Goal: Task Accomplishment & Management: Manage account settings

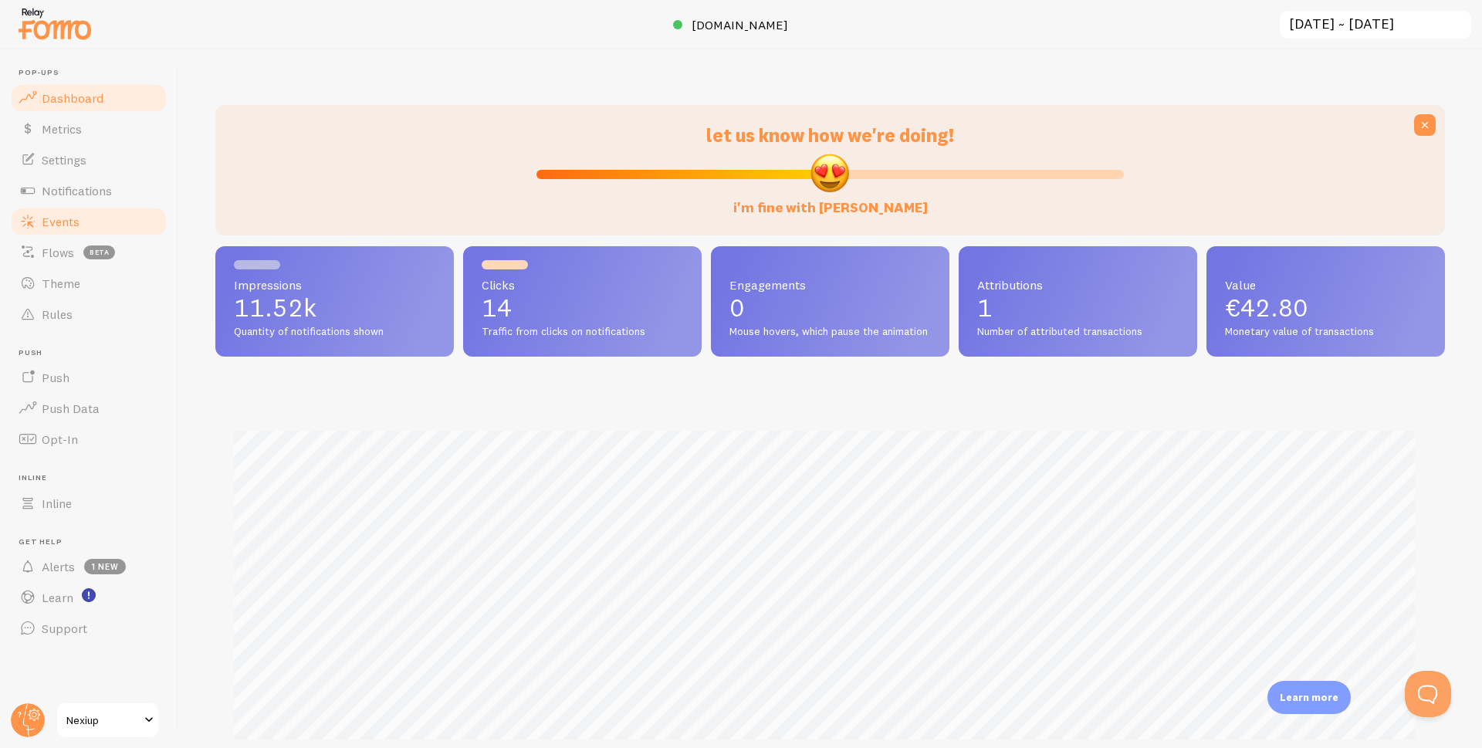
click at [74, 214] on span "Events" at bounding box center [61, 221] width 38 height 15
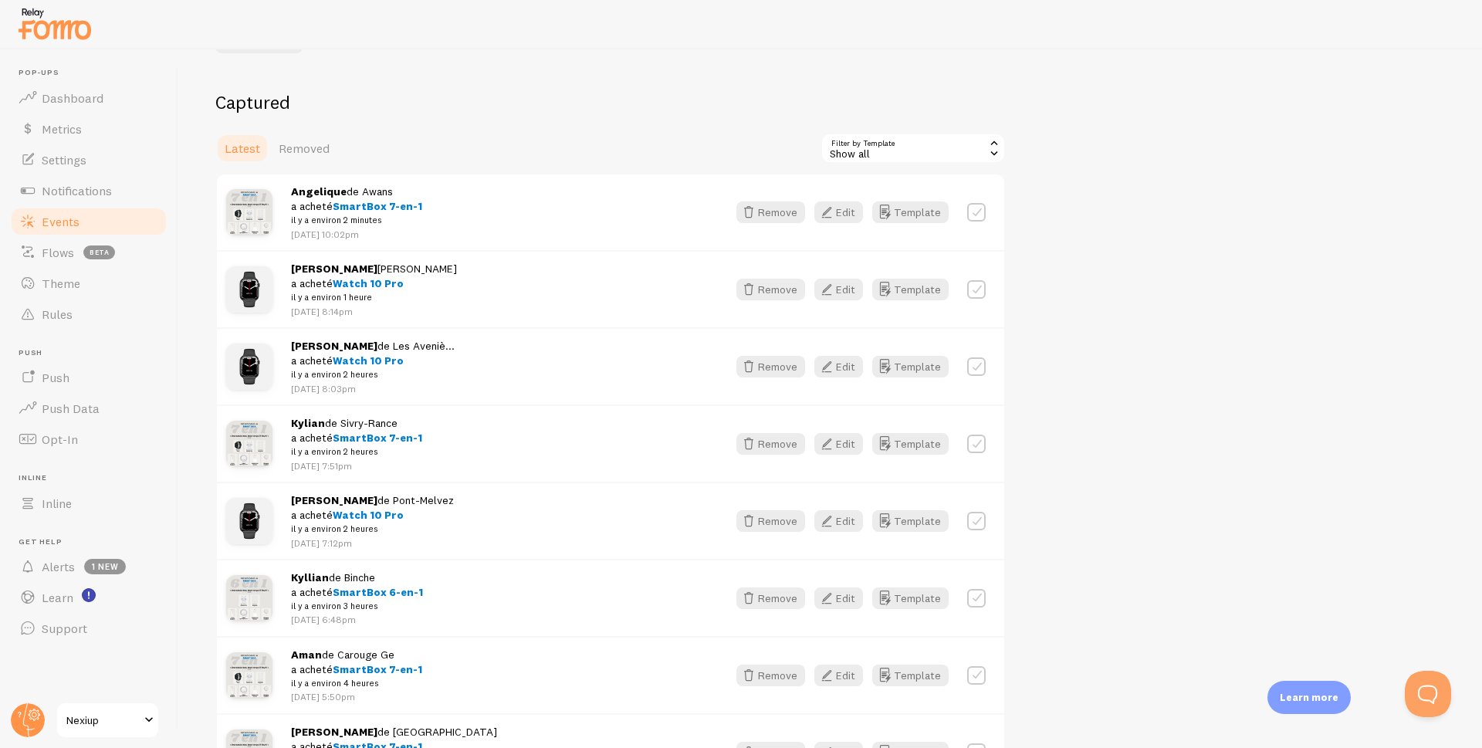
scroll to position [154, 0]
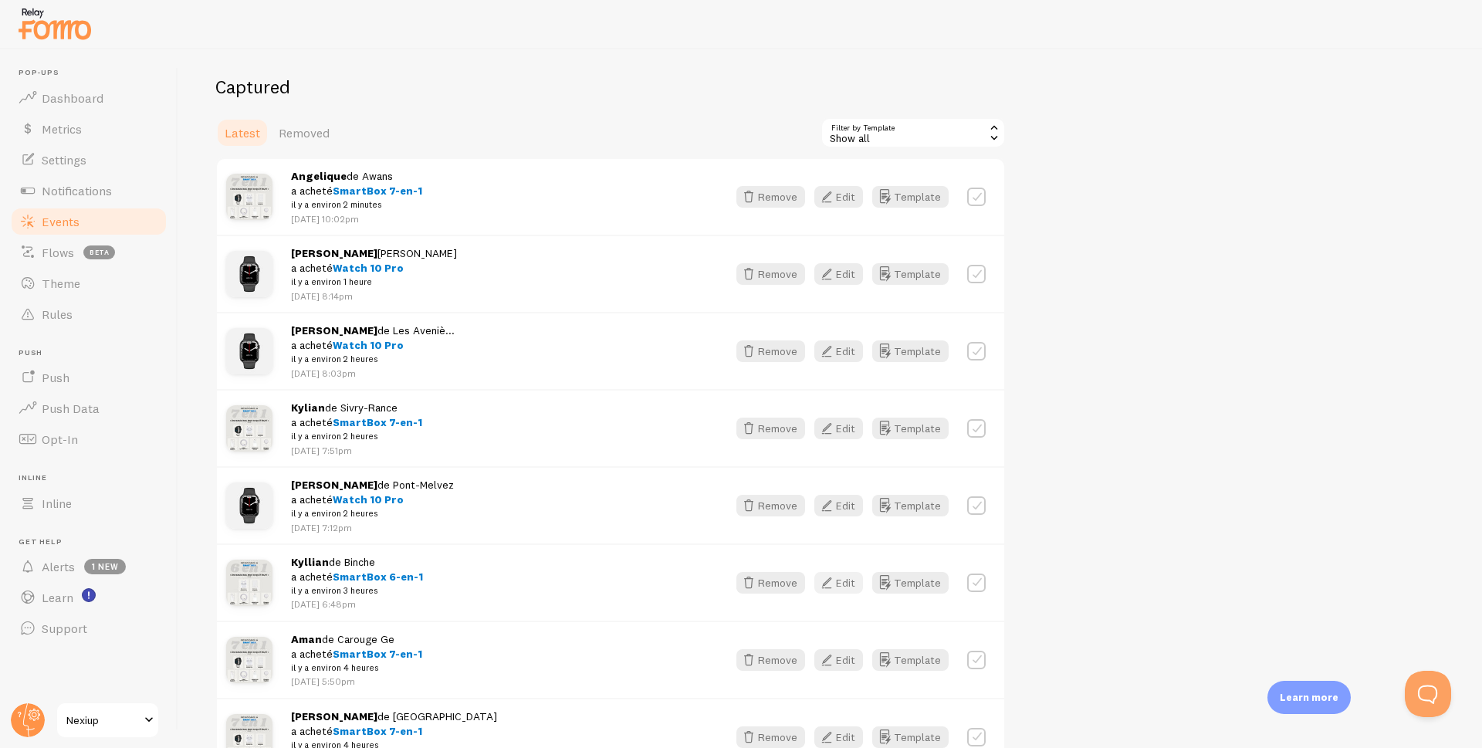
click at [837, 580] on button "Edit" at bounding box center [838, 583] width 49 height 22
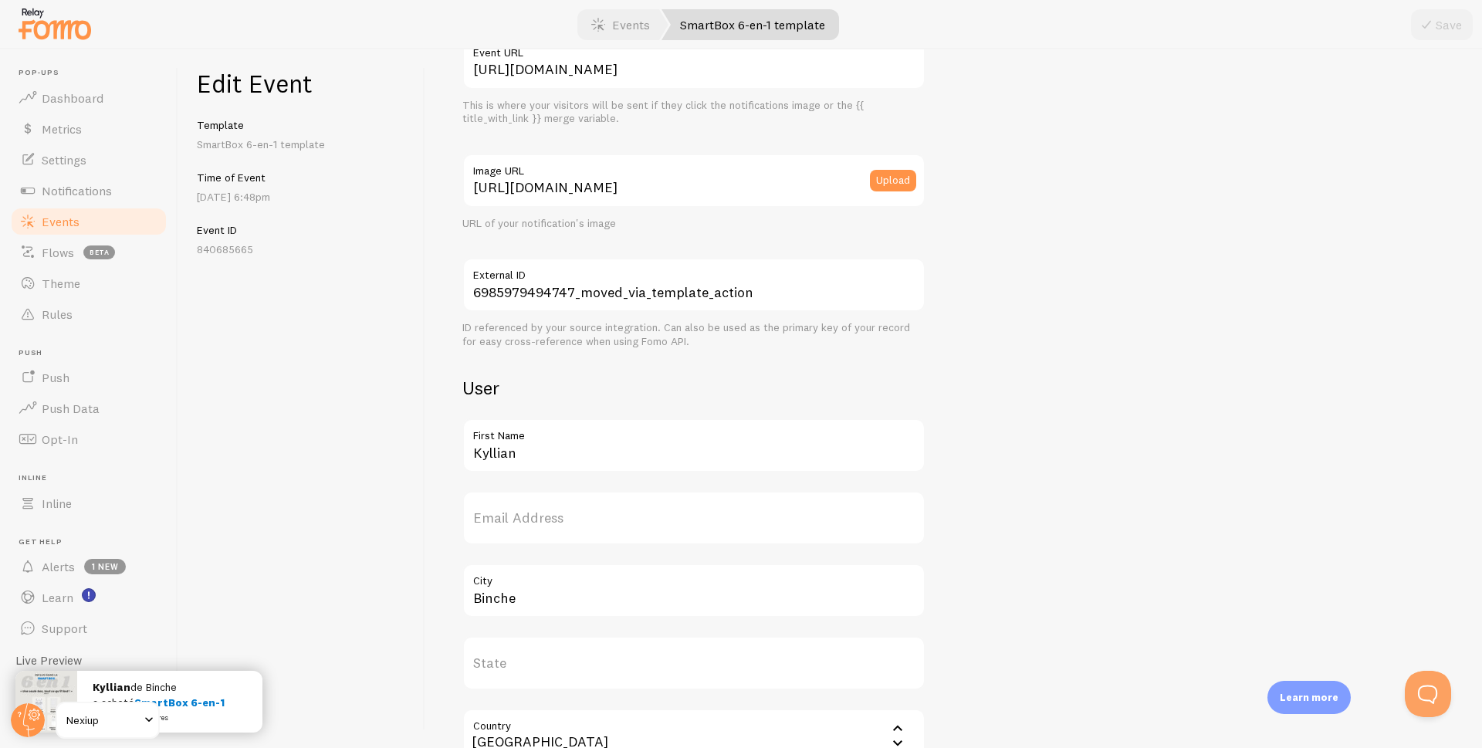
scroll to position [232, 0]
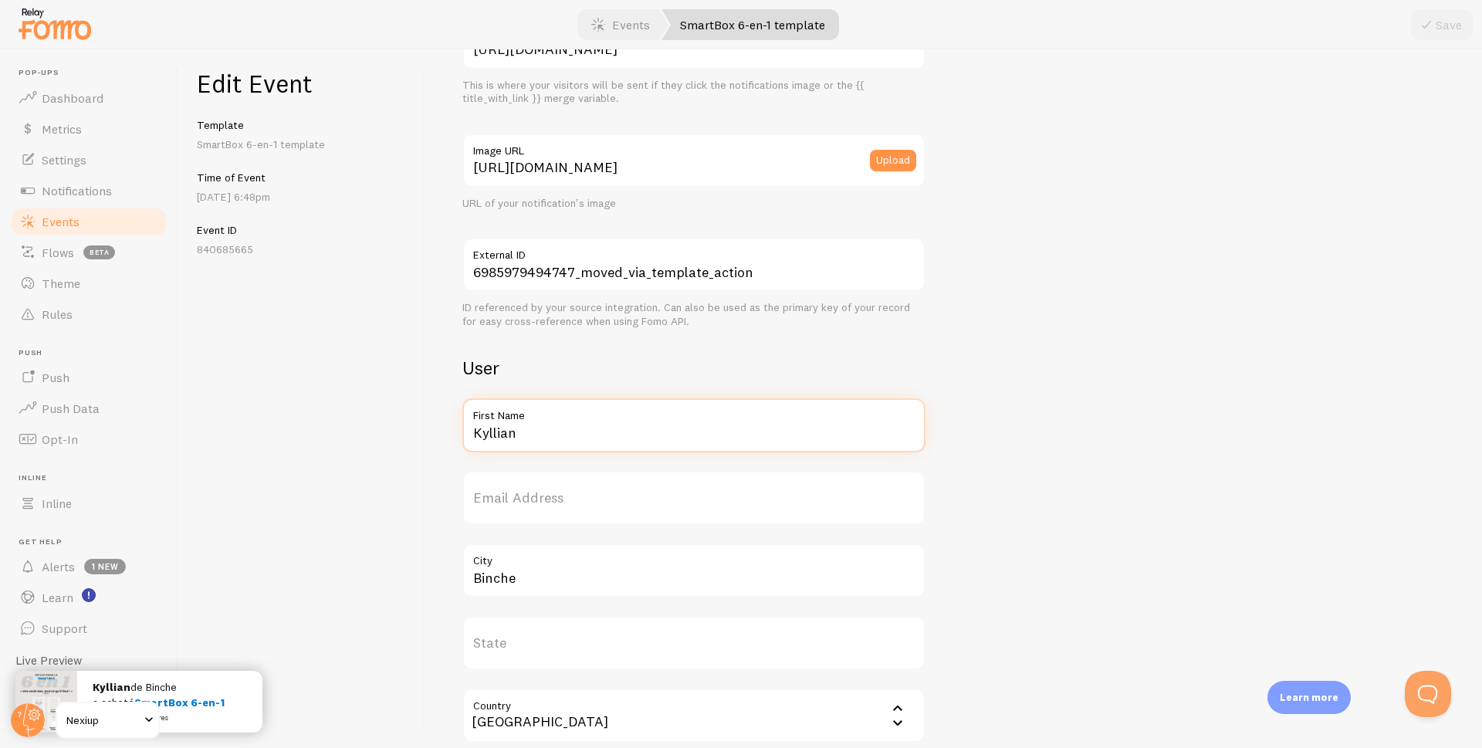
drag, startPoint x: 575, startPoint y: 431, endPoint x: 374, endPoint y: 428, distance: 200.7
click at [374, 428] on div "Edit Event Template SmartBox 6-en-1 template Time of Event [DATE] 6:48pm Event …" at bounding box center [830, 398] width 1304 height 698
type input "Loic"
click at [1447, 25] on button "Save" at bounding box center [1442, 24] width 62 height 31
click at [61, 218] on span "Events" at bounding box center [61, 221] width 38 height 15
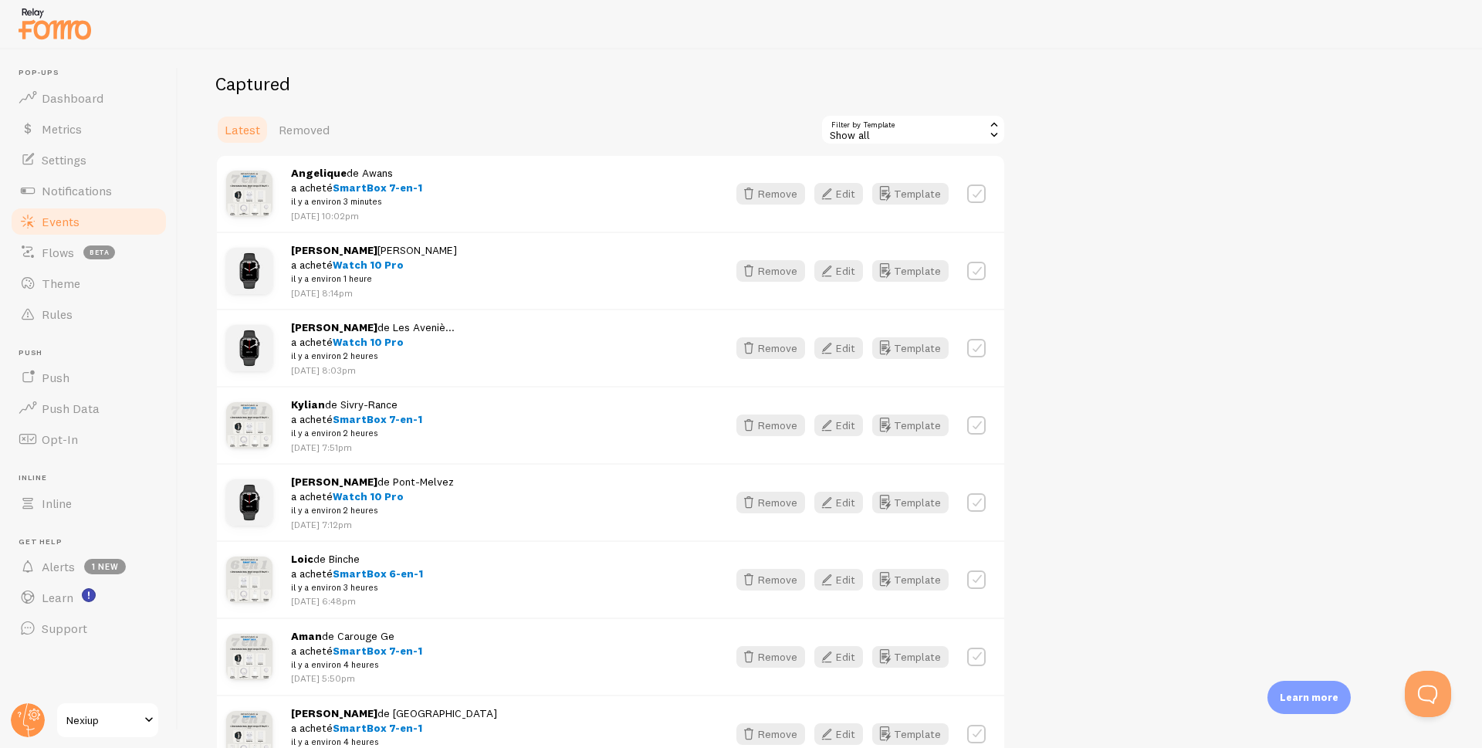
scroll to position [154, 0]
click at [834, 199] on icon "button" at bounding box center [826, 197] width 19 height 19
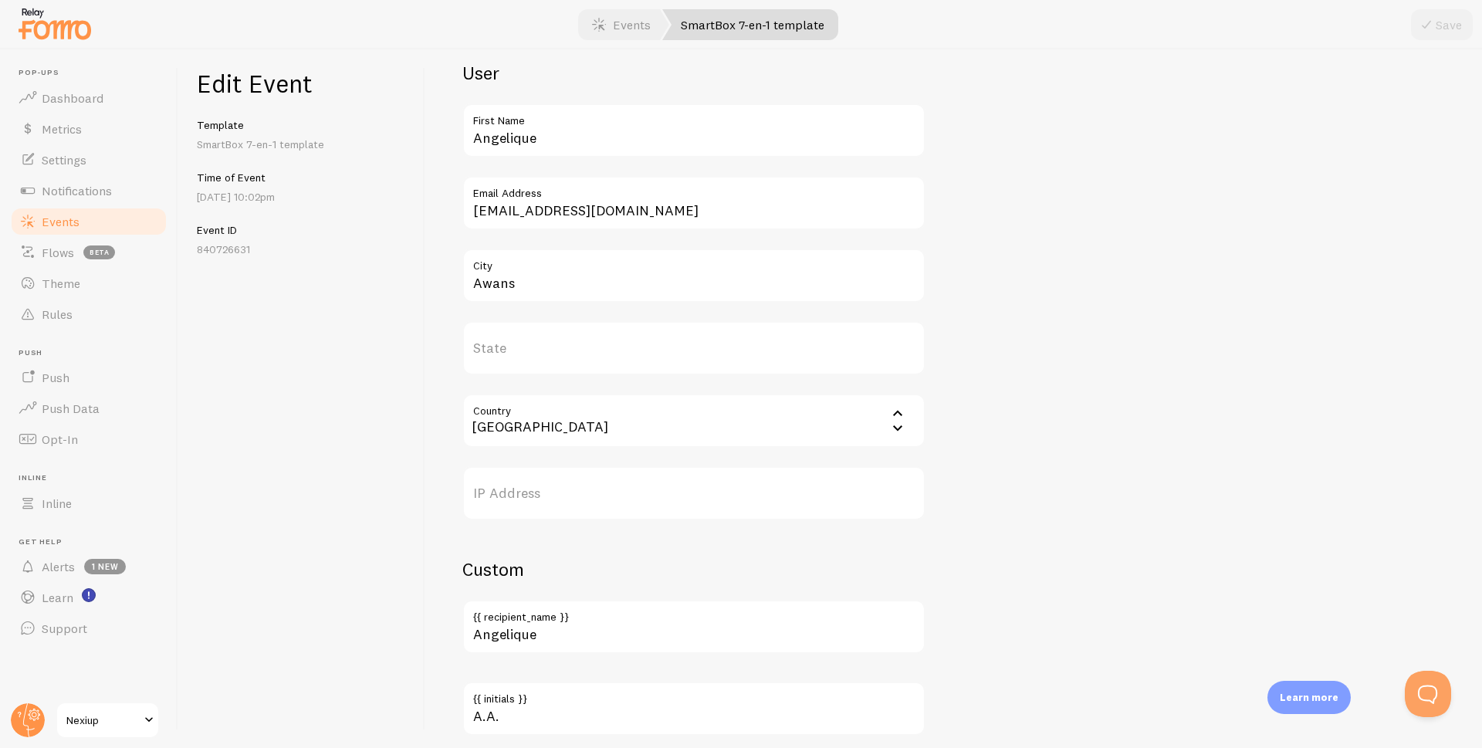
scroll to position [540, 0]
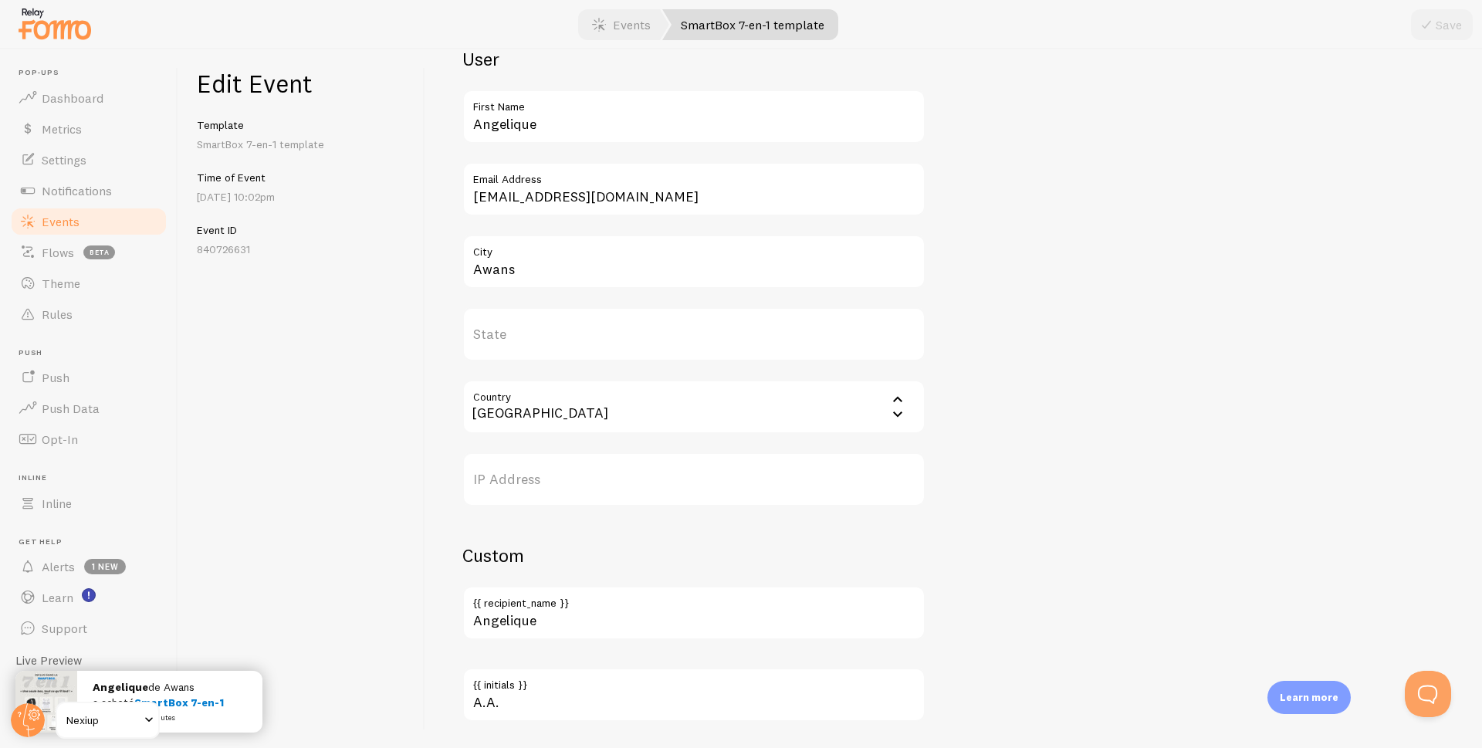
click at [70, 222] on span "Events" at bounding box center [61, 221] width 38 height 15
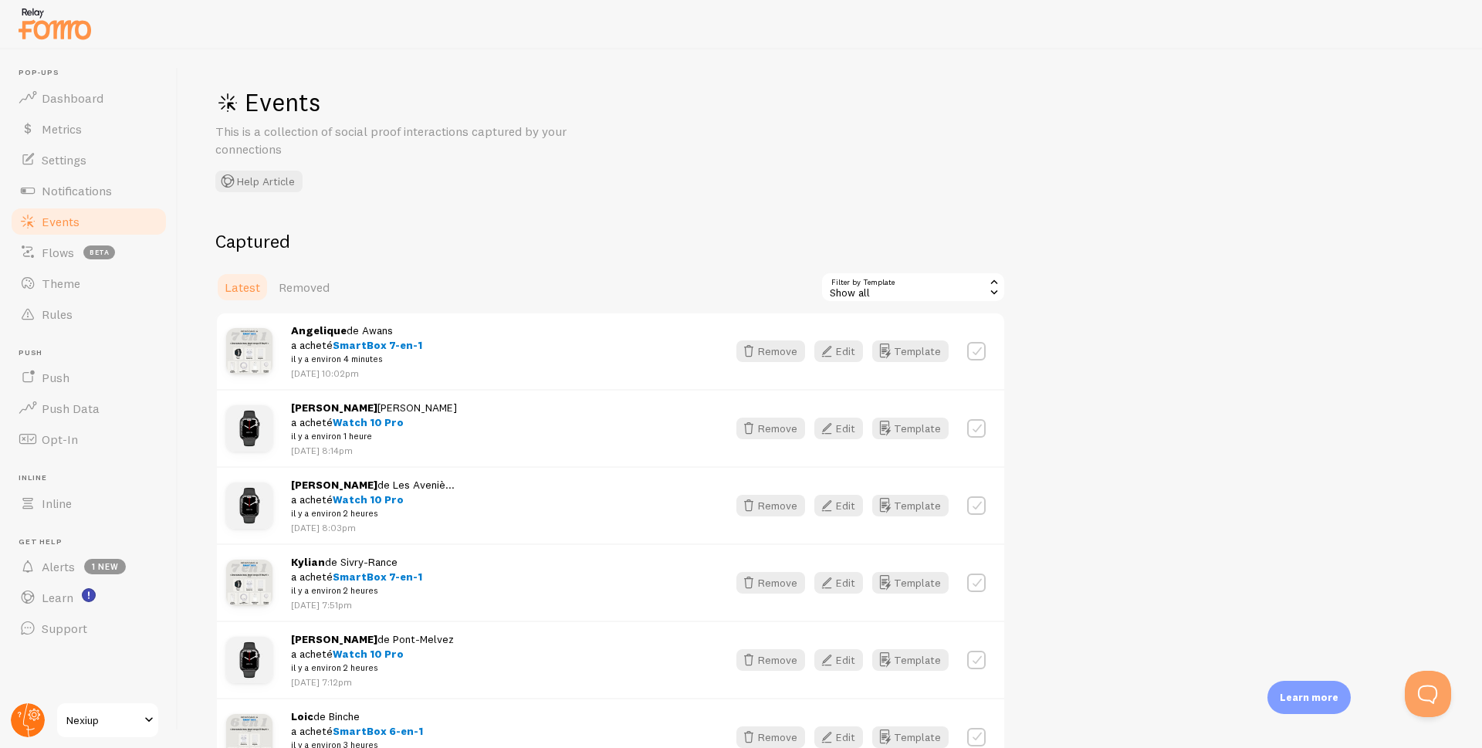
click at [26, 722] on circle at bounding box center [28, 720] width 34 height 34
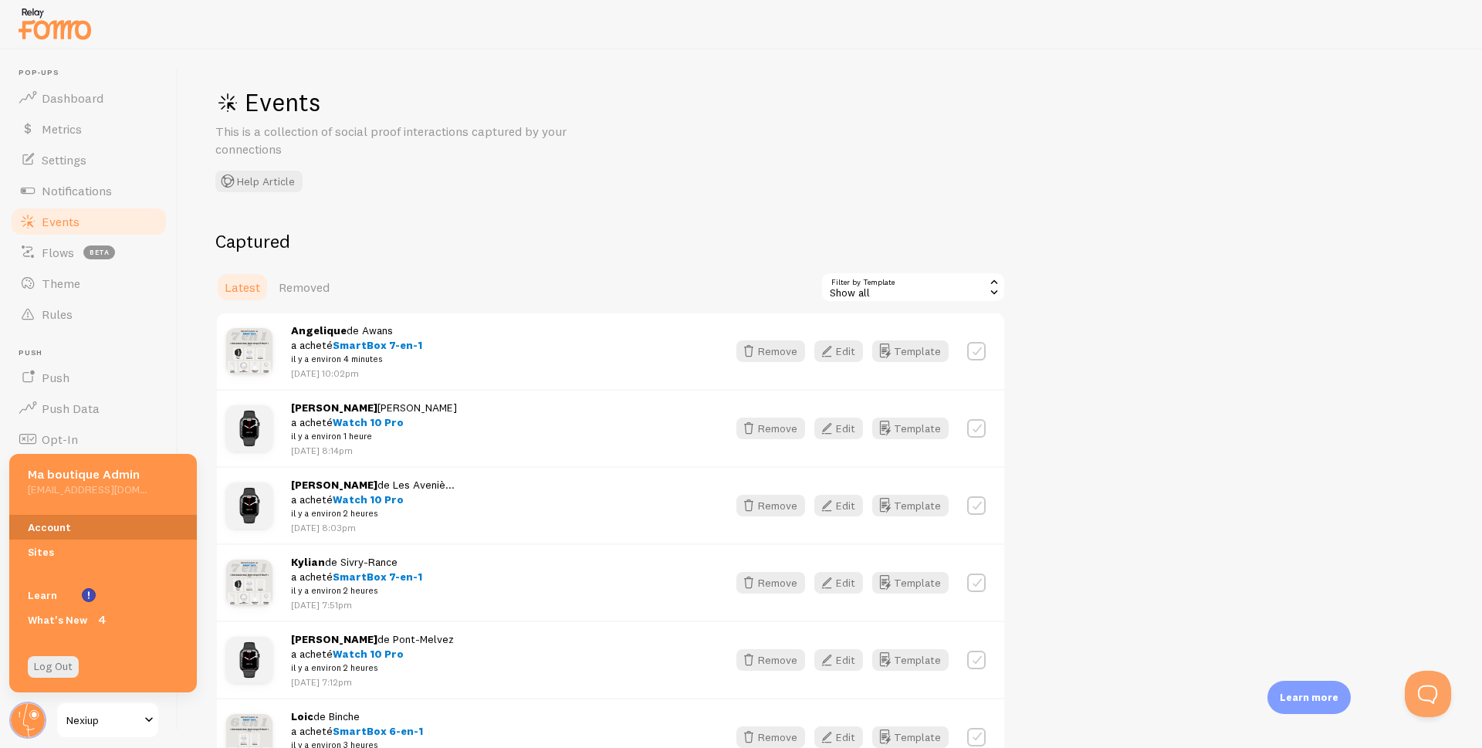
click at [63, 526] on link "Account" at bounding box center [103, 527] width 188 height 25
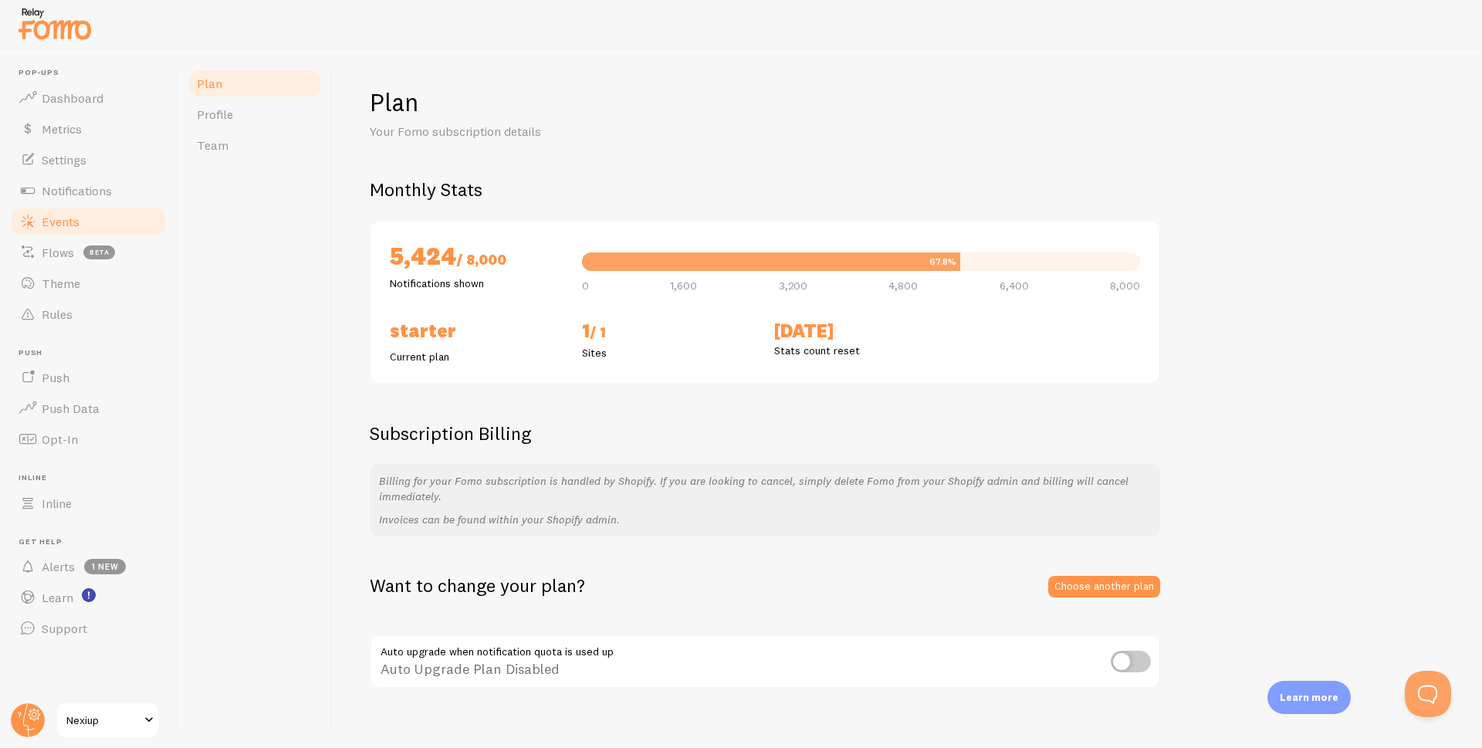
click at [64, 219] on span "Events" at bounding box center [61, 221] width 38 height 15
